Goal: Check status: Check status

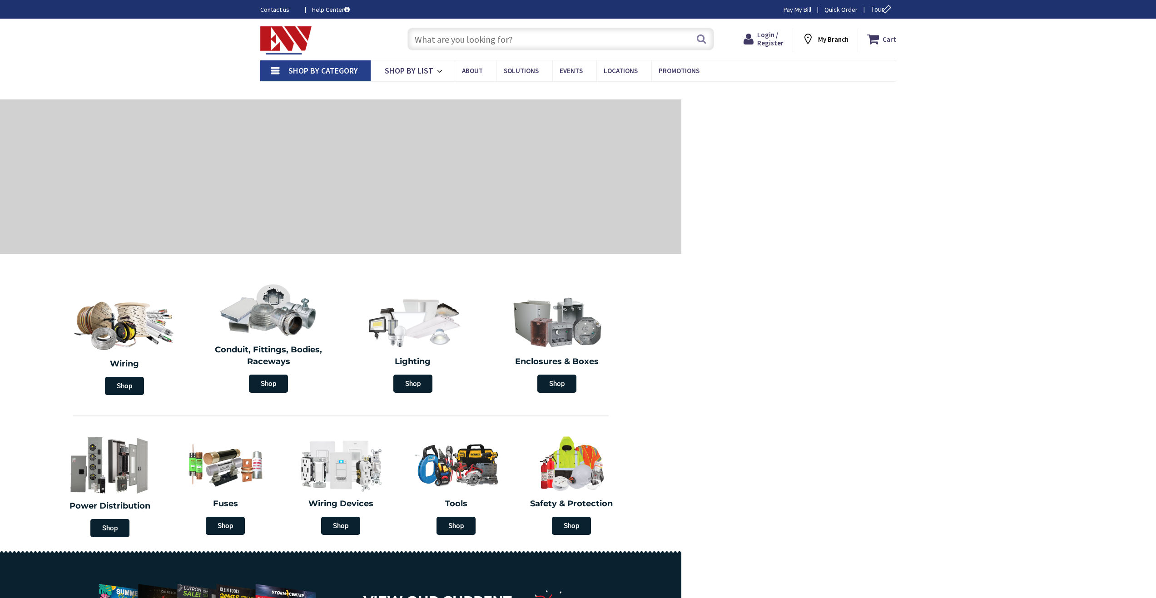
type input "[PERSON_NAME][GEOGRAPHIC_DATA], [GEOGRAPHIC_DATA]"
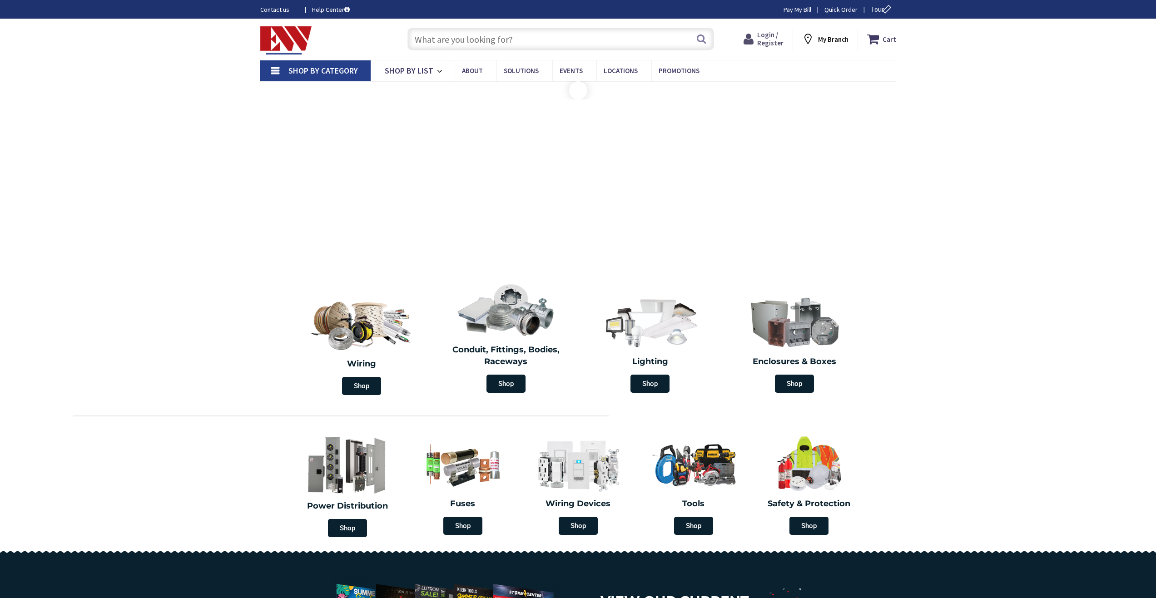
click at [772, 35] on span "Login / Register" at bounding box center [771, 38] width 26 height 17
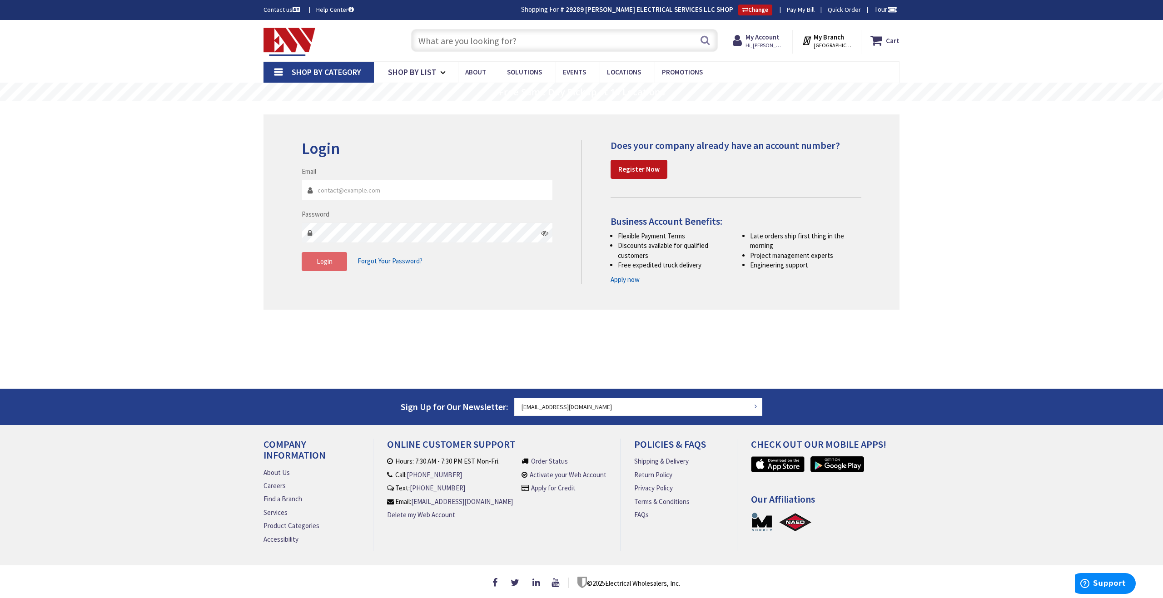
type input "[EMAIL_ADDRESS][DOMAIN_NAME]"
click at [321, 265] on span "Login" at bounding box center [325, 261] width 16 height 9
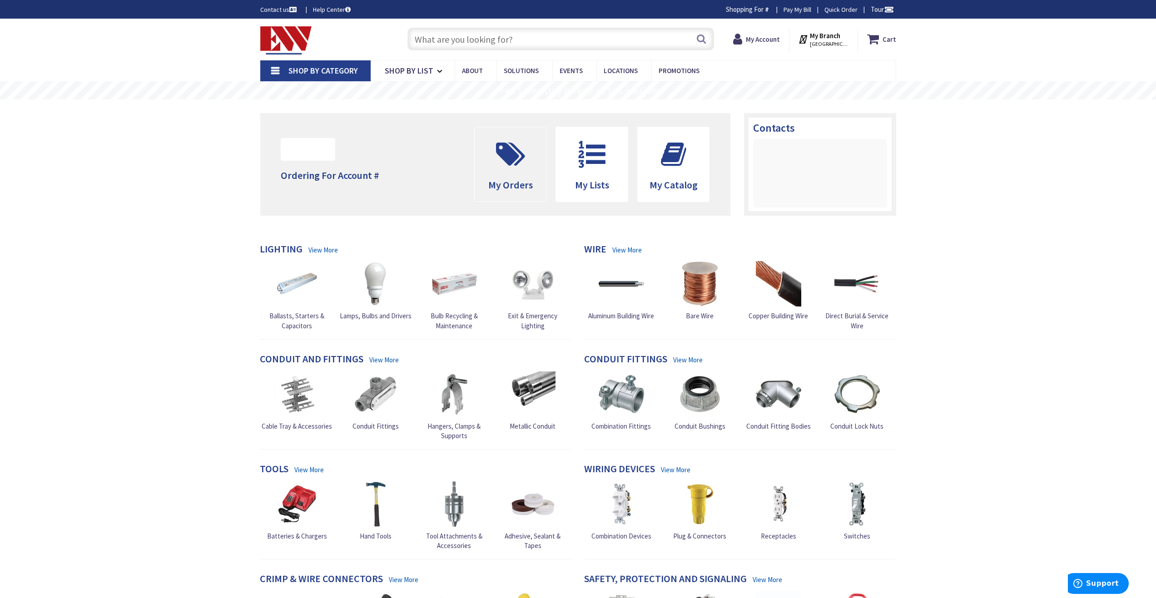
click at [505, 164] on icon at bounding box center [511, 154] width 38 height 27
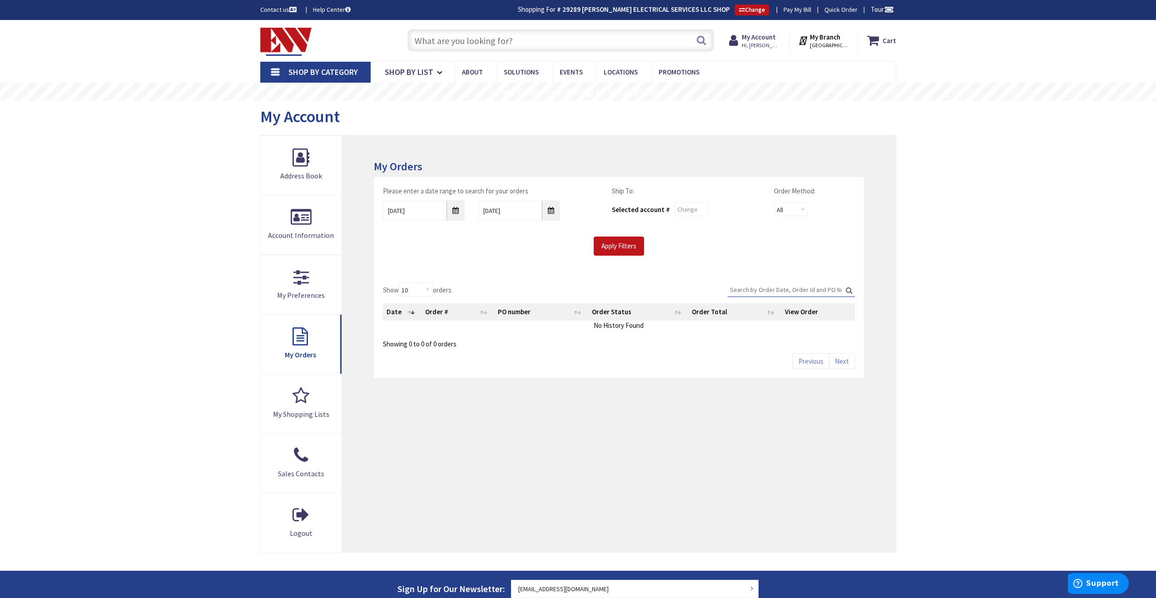
click at [780, 290] on input "Search:" at bounding box center [791, 290] width 127 height 14
type input "BA1072"
click at [611, 244] on input "Apply Filters" at bounding box center [619, 246] width 50 height 19
click at [456, 212] on input "9/26/2025" at bounding box center [424, 210] width 82 height 20
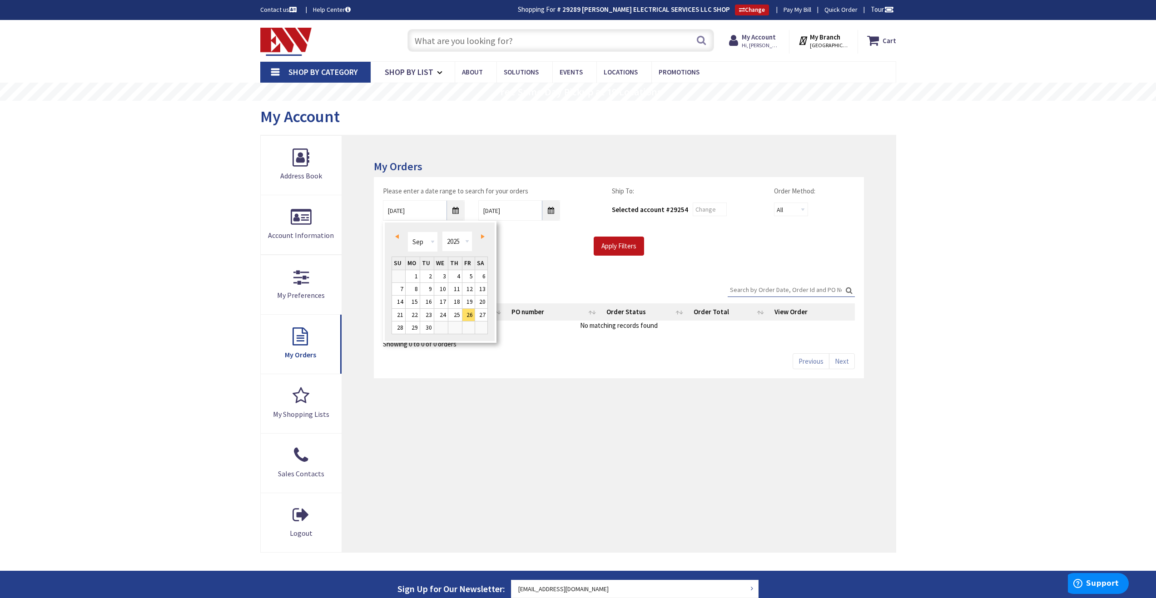
click at [398, 238] on span "Prev" at bounding box center [397, 236] width 4 height 5
type input "06/23/2025"
click at [620, 246] on input "Apply Filters" at bounding box center [619, 246] width 50 height 19
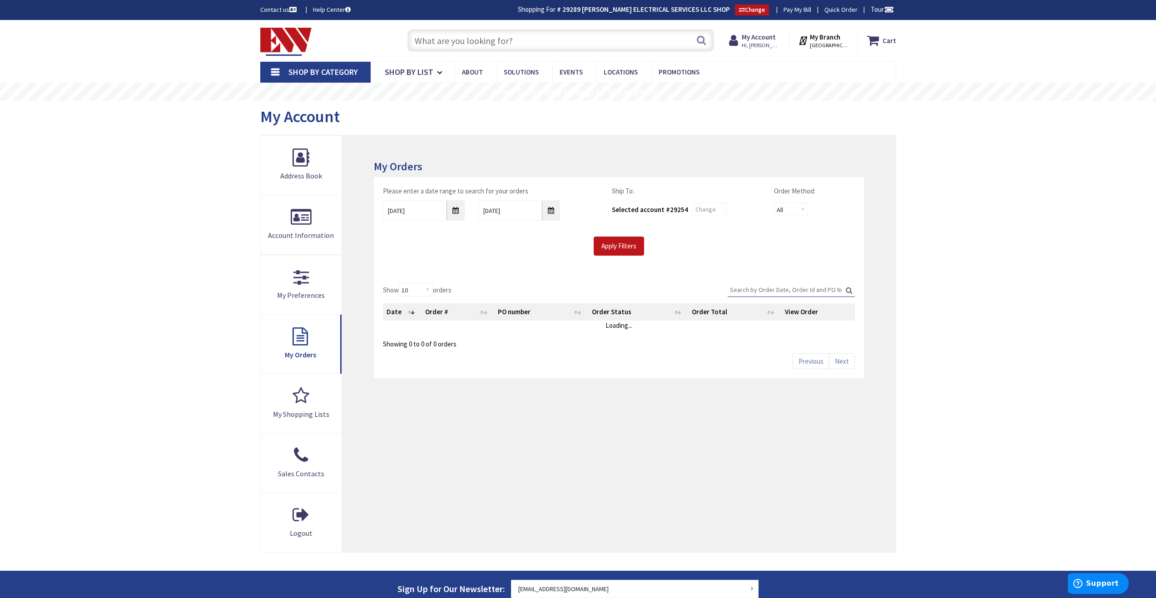
click at [765, 291] on input "Search:" at bounding box center [791, 290] width 127 height 14
type input "BA1072"
click at [615, 247] on input "Apply Filters" at bounding box center [619, 246] width 50 height 19
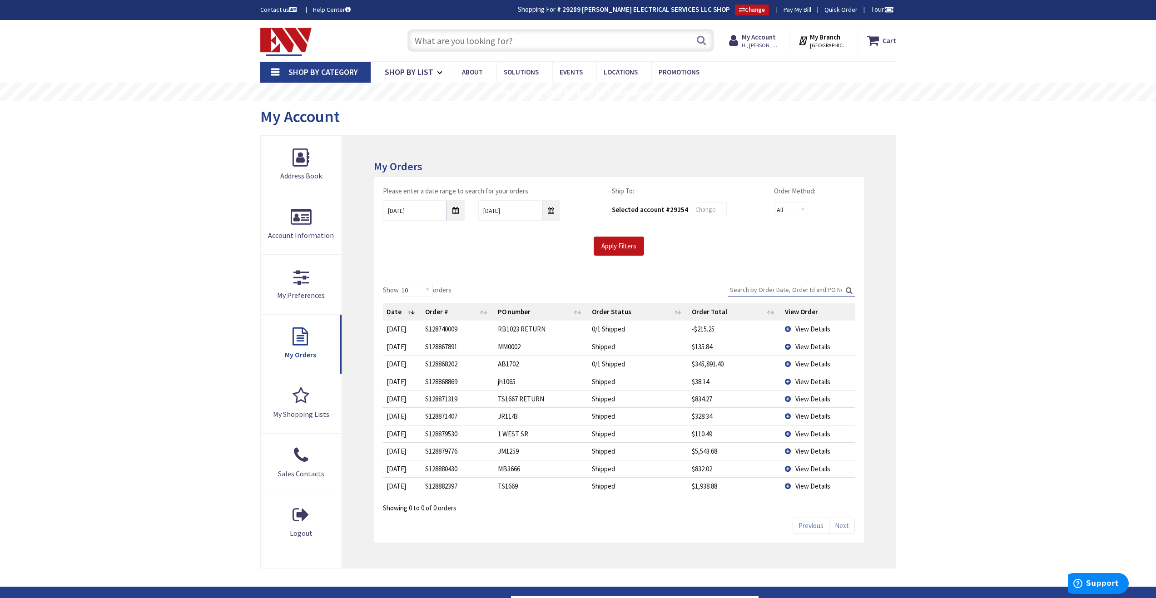
click at [781, 291] on input "Search:" at bounding box center [791, 290] width 127 height 14
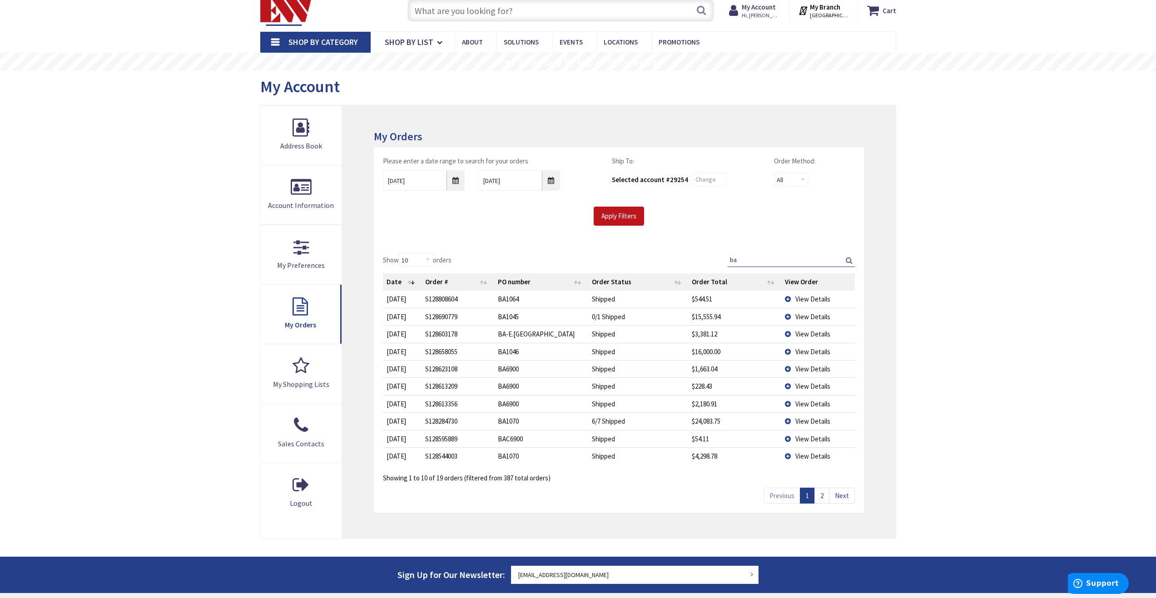
scroll to position [45, 0]
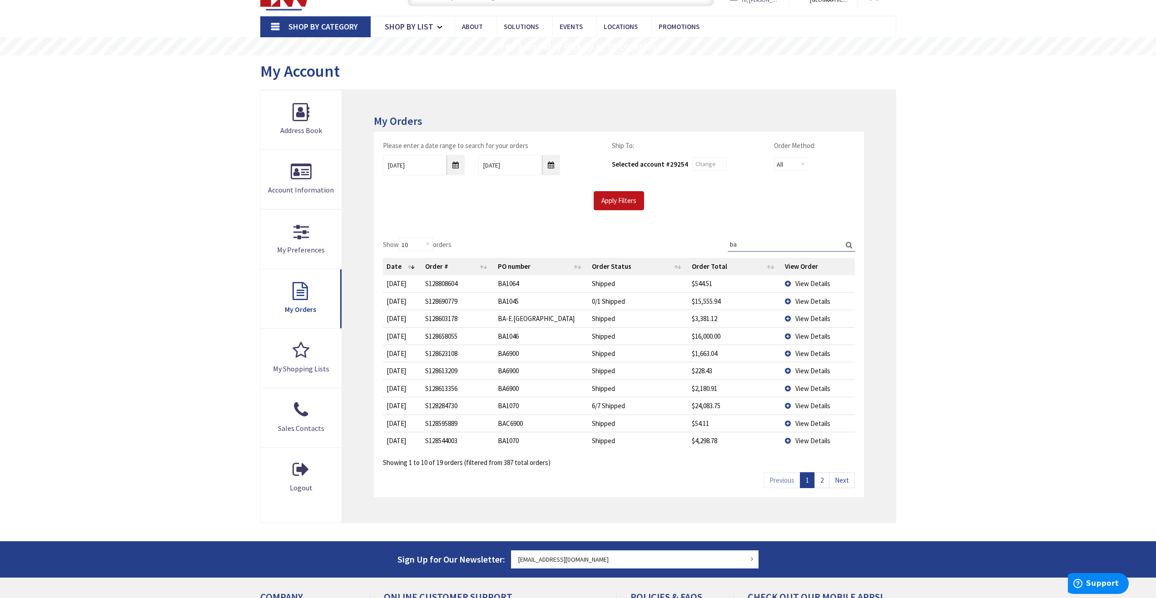
type input "ba"
click at [823, 480] on link "2" at bounding box center [822, 481] width 15 height 16
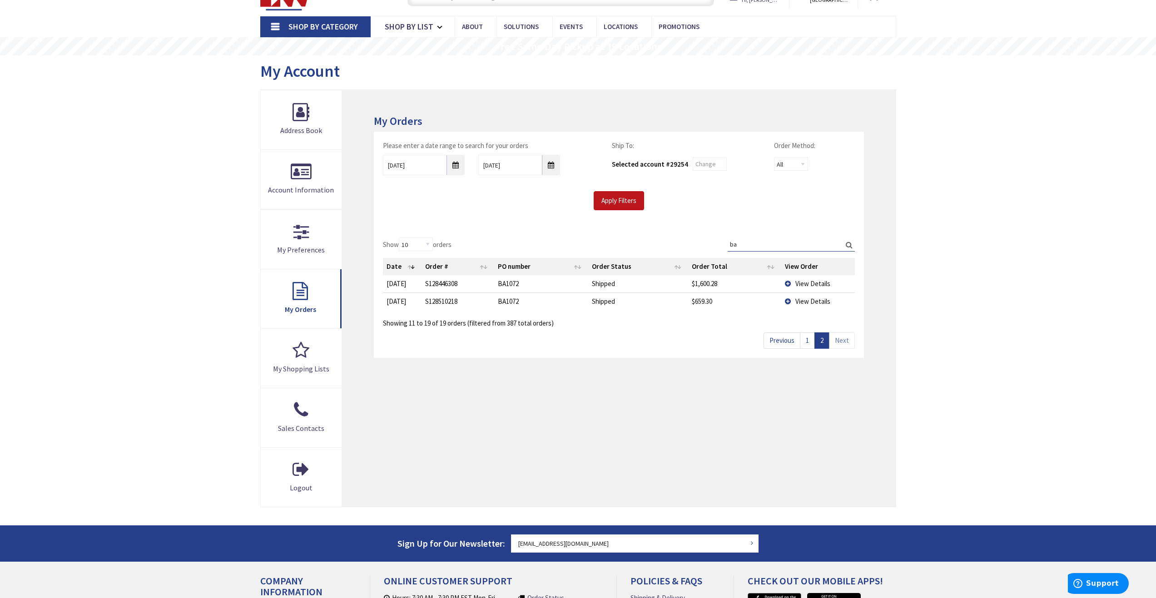
click at [813, 283] on span "View Details" at bounding box center [813, 283] width 35 height 9
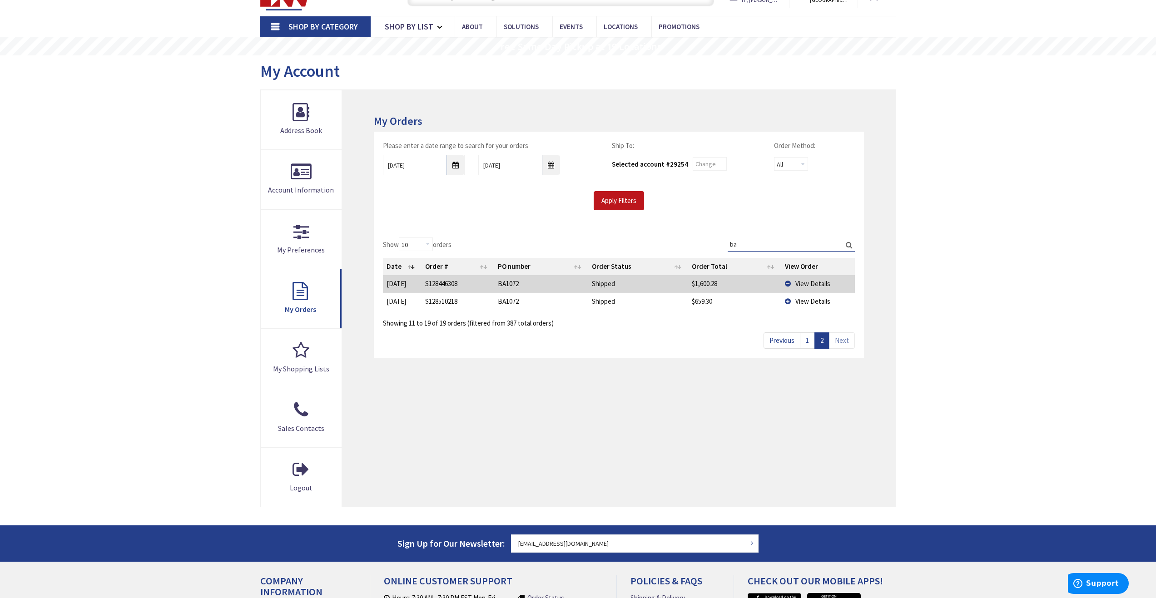
click at [788, 283] on td "View Details" at bounding box center [819, 283] width 74 height 17
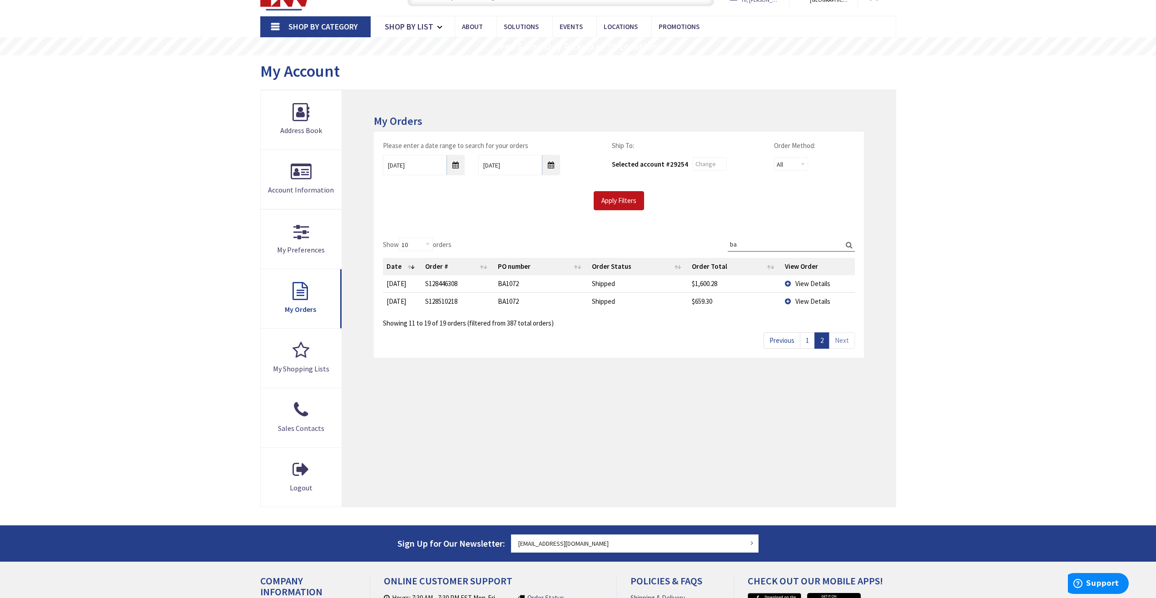
click at [788, 283] on td "View Details" at bounding box center [819, 283] width 74 height 17
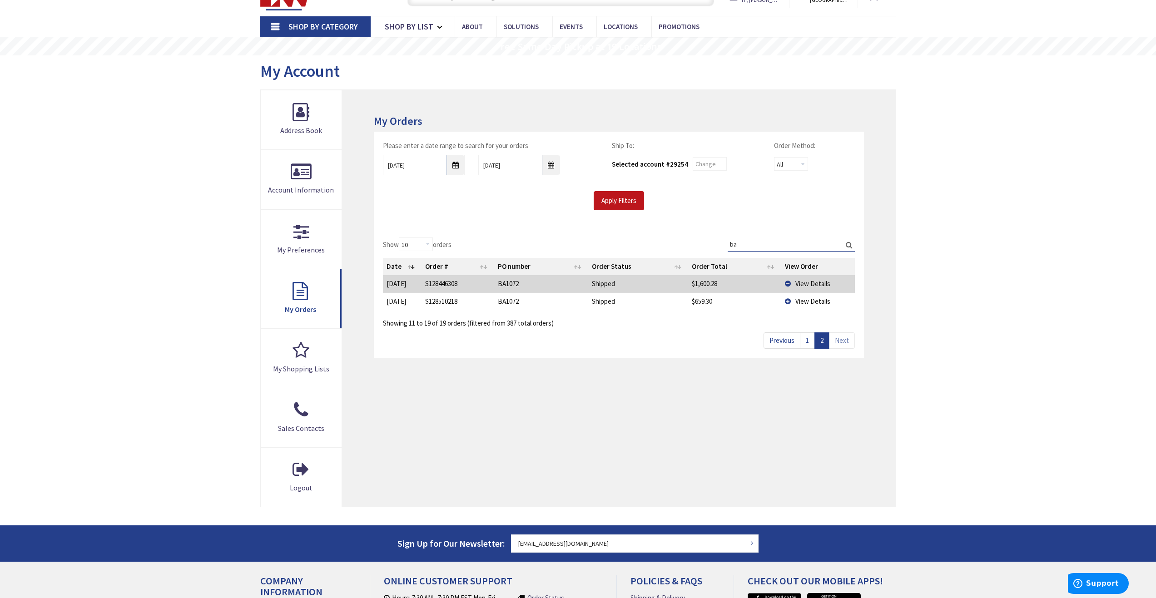
click at [787, 302] on td "View Details" at bounding box center [819, 301] width 74 height 17
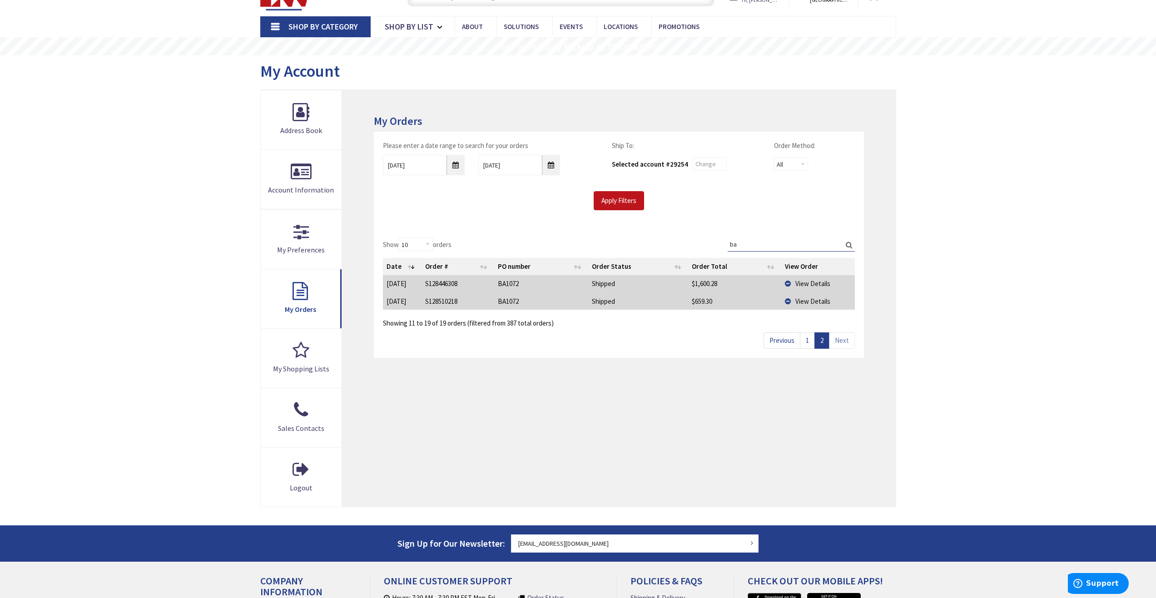
click at [787, 302] on td "View Details" at bounding box center [819, 301] width 74 height 17
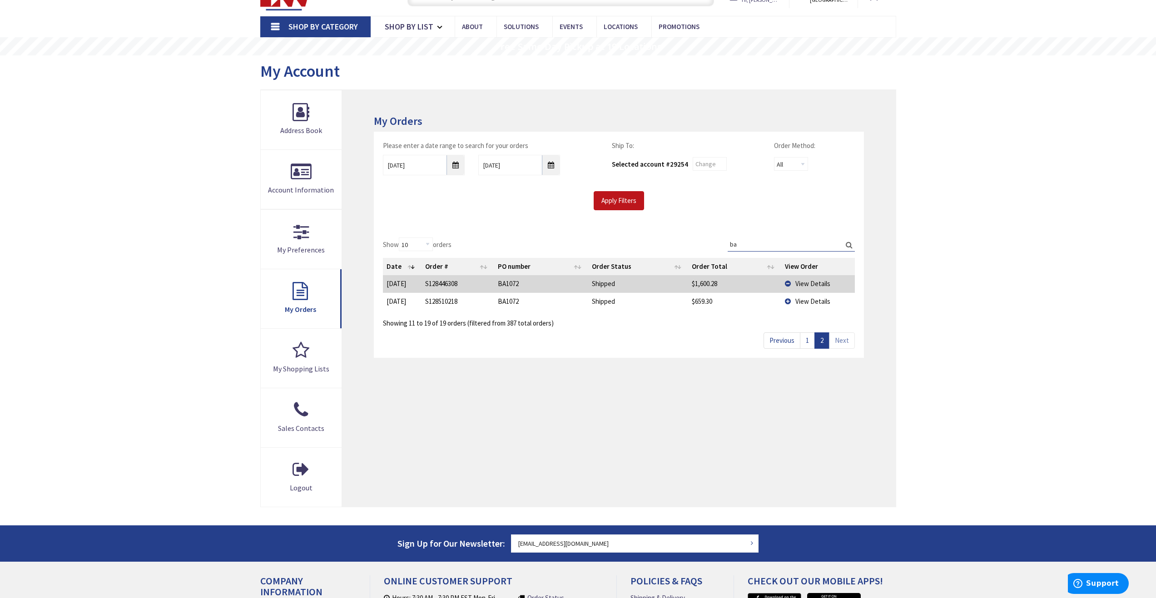
click at [787, 302] on td "View Details" at bounding box center [819, 301] width 74 height 17
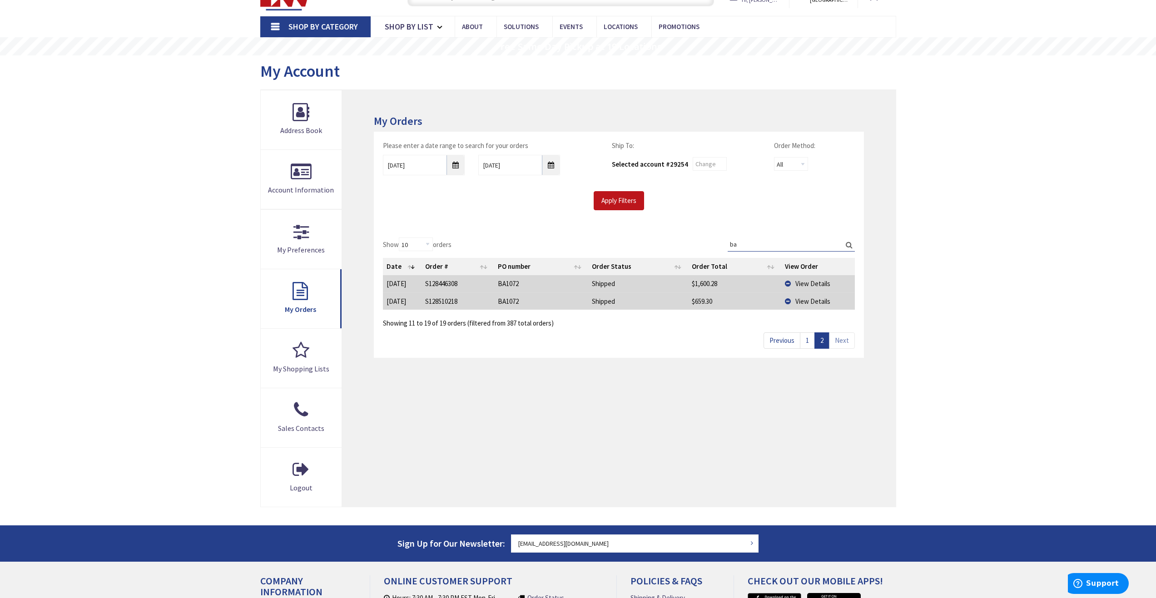
click at [789, 284] on td "View Details" at bounding box center [819, 283] width 74 height 17
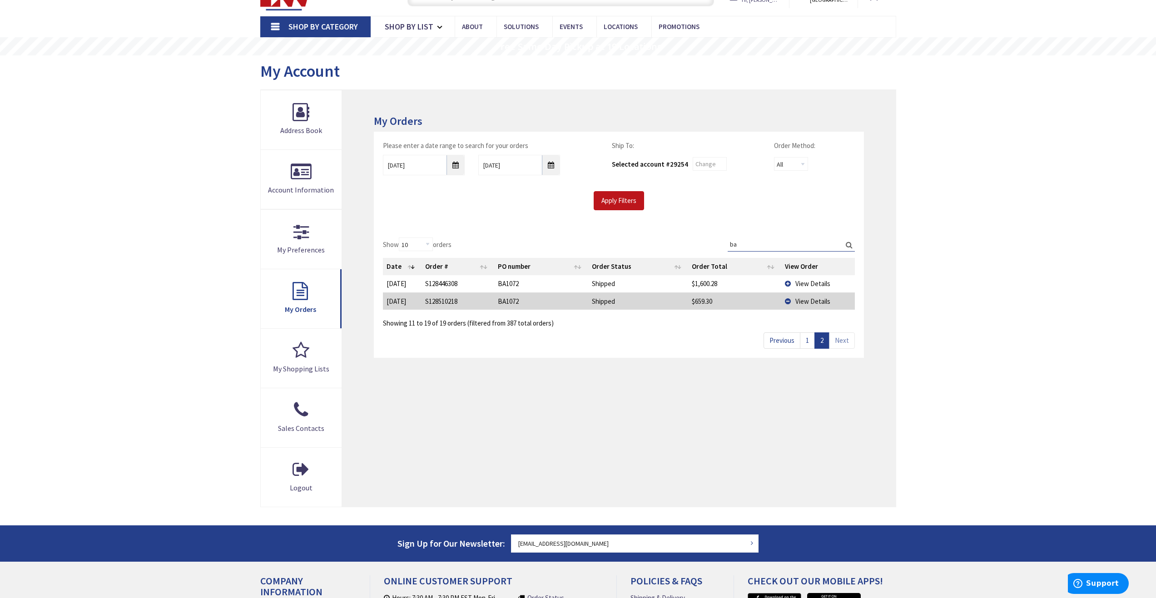
click at [808, 284] on span "View Details" at bounding box center [813, 283] width 35 height 9
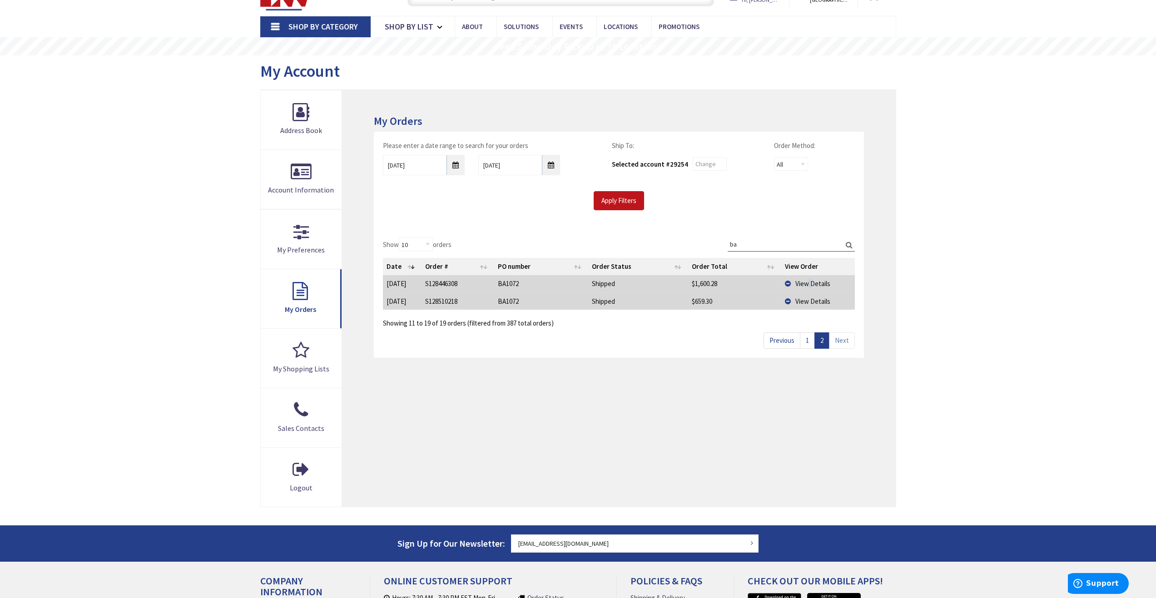
click at [808, 284] on span "View Details" at bounding box center [813, 283] width 35 height 9
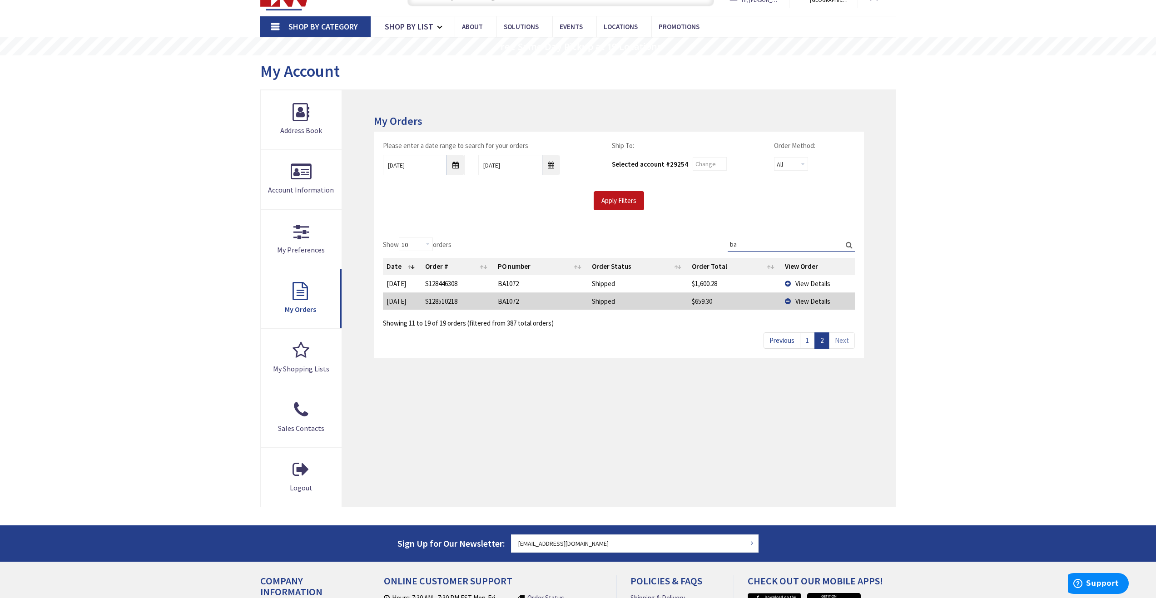
click at [792, 283] on td "View Details" at bounding box center [819, 283] width 74 height 17
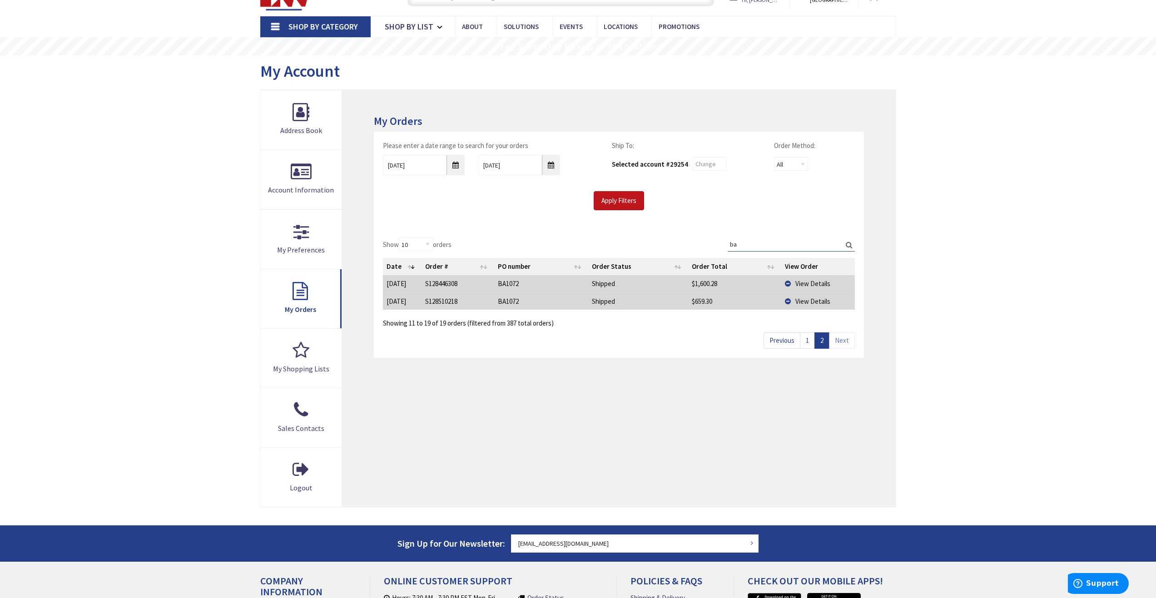
click at [791, 284] on td "View Details" at bounding box center [819, 283] width 74 height 17
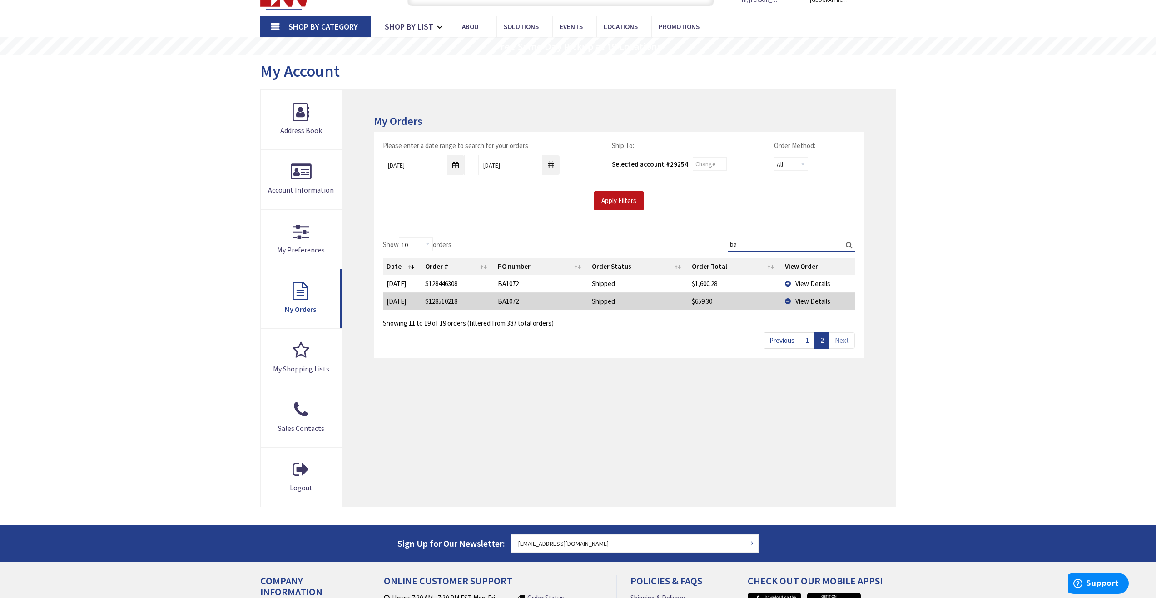
drag, startPoint x: 395, startPoint y: 303, endPoint x: 401, endPoint y: 290, distance: 13.8
click at [395, 302] on td "8/6/2025" at bounding box center [402, 301] width 39 height 17
click at [404, 285] on td "7/31/2025" at bounding box center [402, 283] width 39 height 17
click at [807, 341] on link "1" at bounding box center [807, 341] width 15 height 16
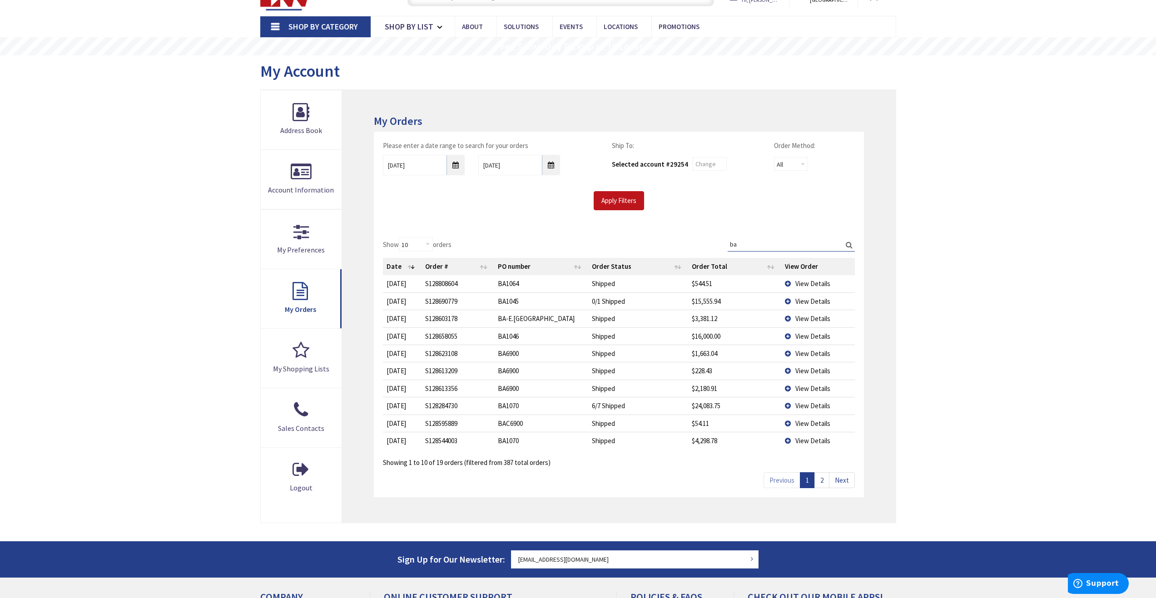
click at [788, 373] on td "View Details" at bounding box center [819, 370] width 74 height 17
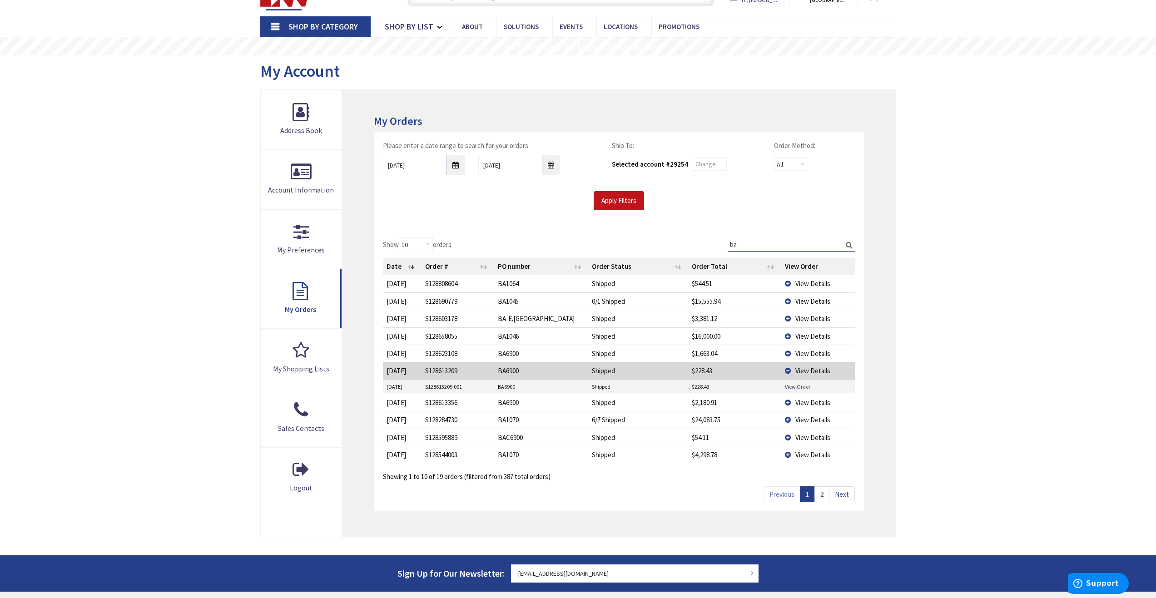
click at [788, 373] on td "View Details" at bounding box center [819, 370] width 74 height 17
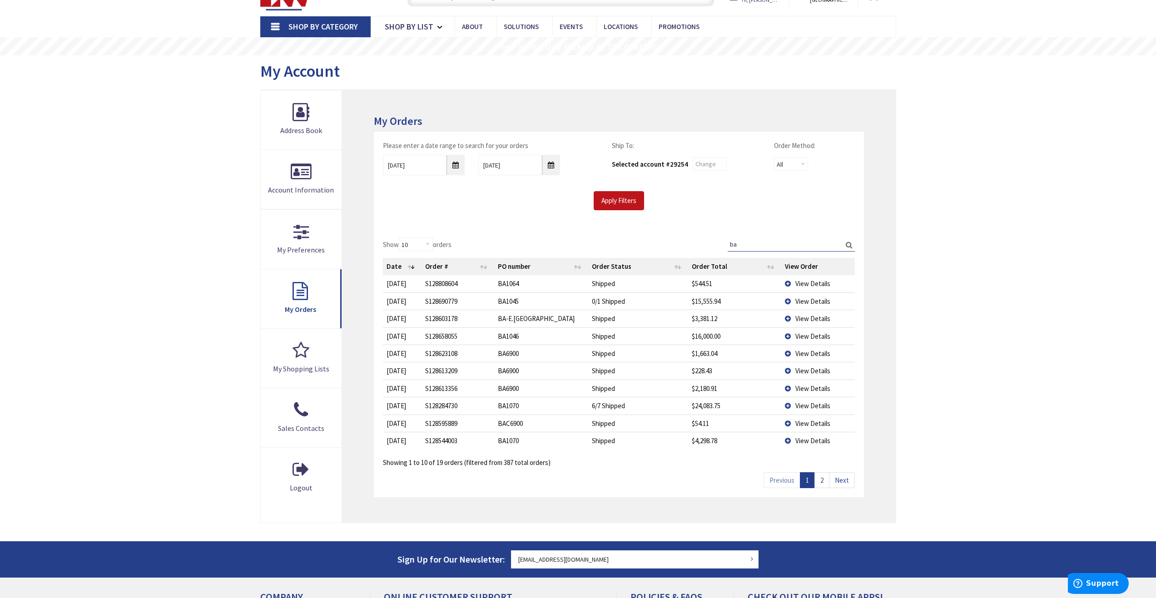
click at [823, 479] on link "2" at bounding box center [822, 481] width 15 height 16
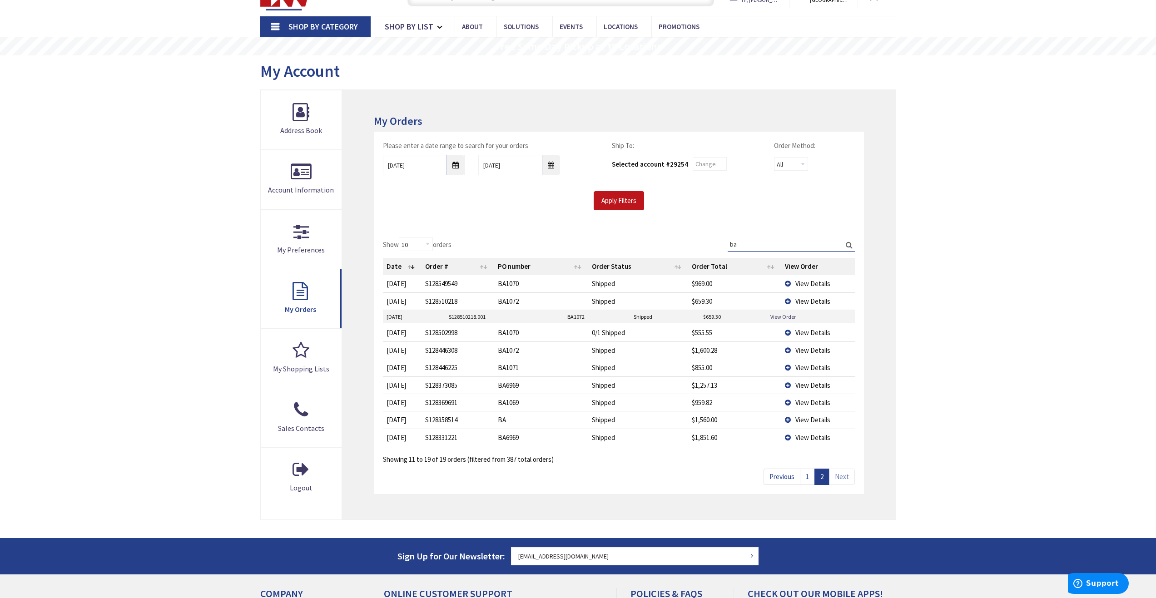
click at [787, 350] on td "View Details" at bounding box center [819, 350] width 74 height 17
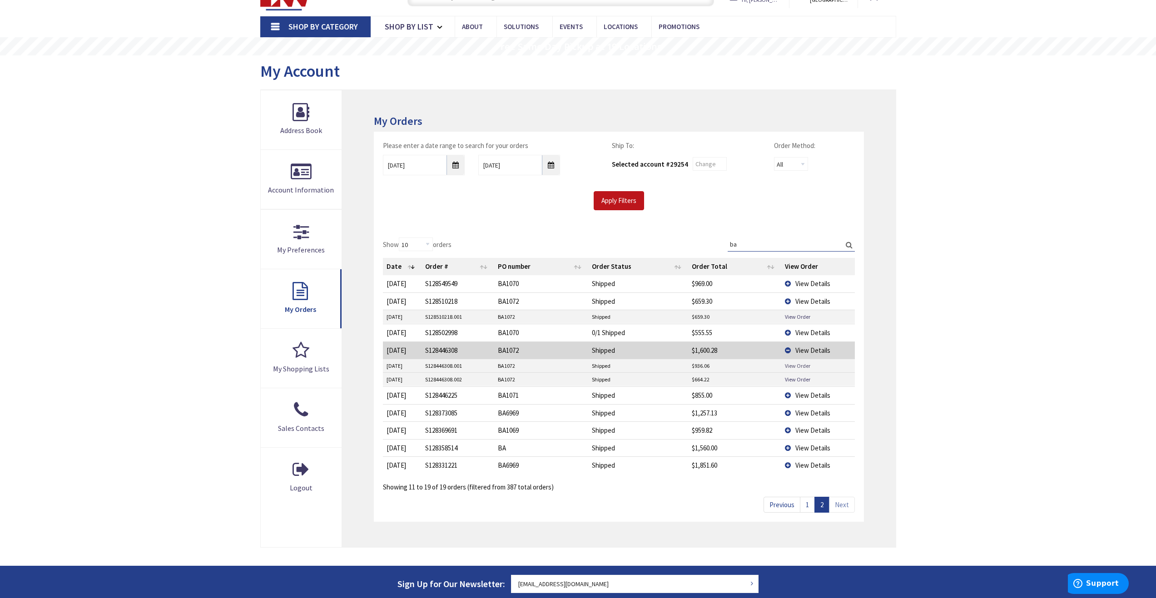
click at [799, 365] on link "View Order" at bounding box center [797, 366] width 25 height 8
click at [799, 380] on link "View Order" at bounding box center [797, 380] width 25 height 8
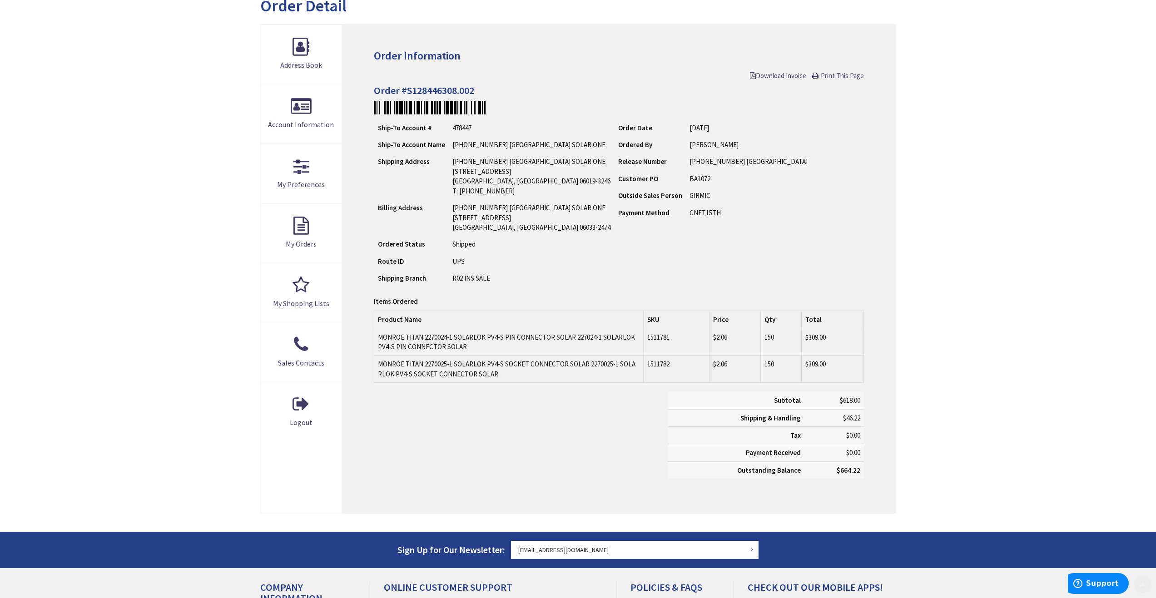
scroll to position [136, 0]
